Goal: Navigation & Orientation: Go to known website

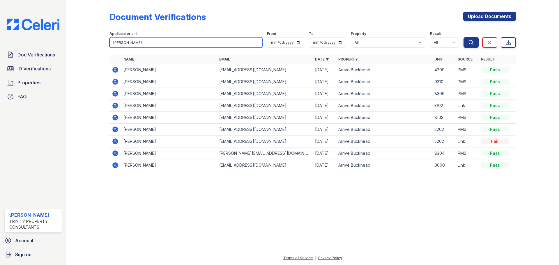
click at [188, 47] on input "[PERSON_NAME]" at bounding box center [186, 42] width 153 height 10
type input "w"
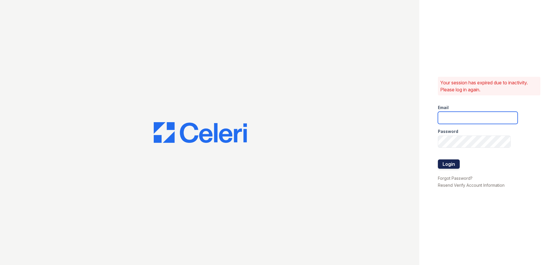
type input "aduran@trinity-pm.com"
click at [452, 167] on button "Login" at bounding box center [449, 164] width 22 height 9
